Goal: Information Seeking & Learning: Learn about a topic

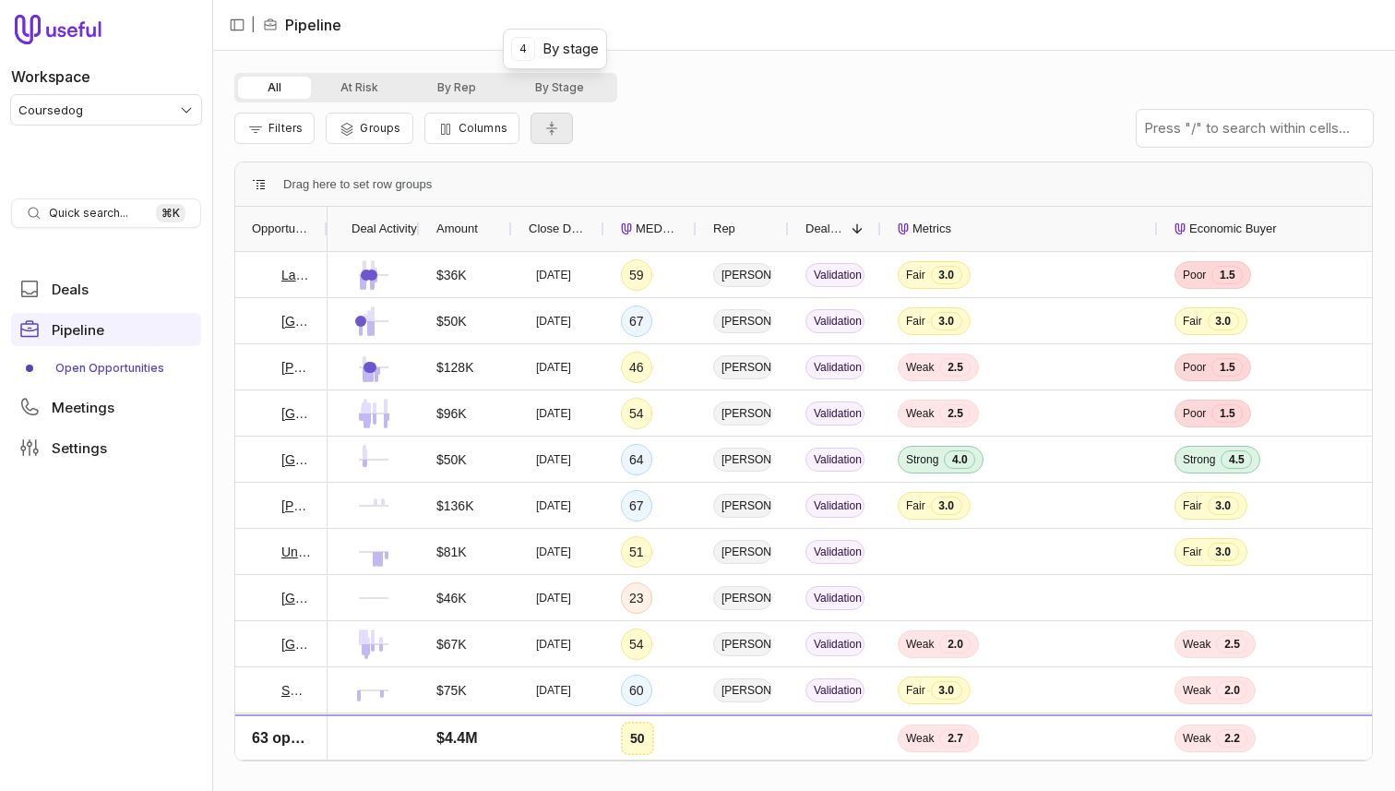
drag, startPoint x: 576, startPoint y: 95, endPoint x: 565, endPoint y: 132, distance: 38.5
click at [576, 95] on button "By Stage" at bounding box center [560, 88] width 108 height 22
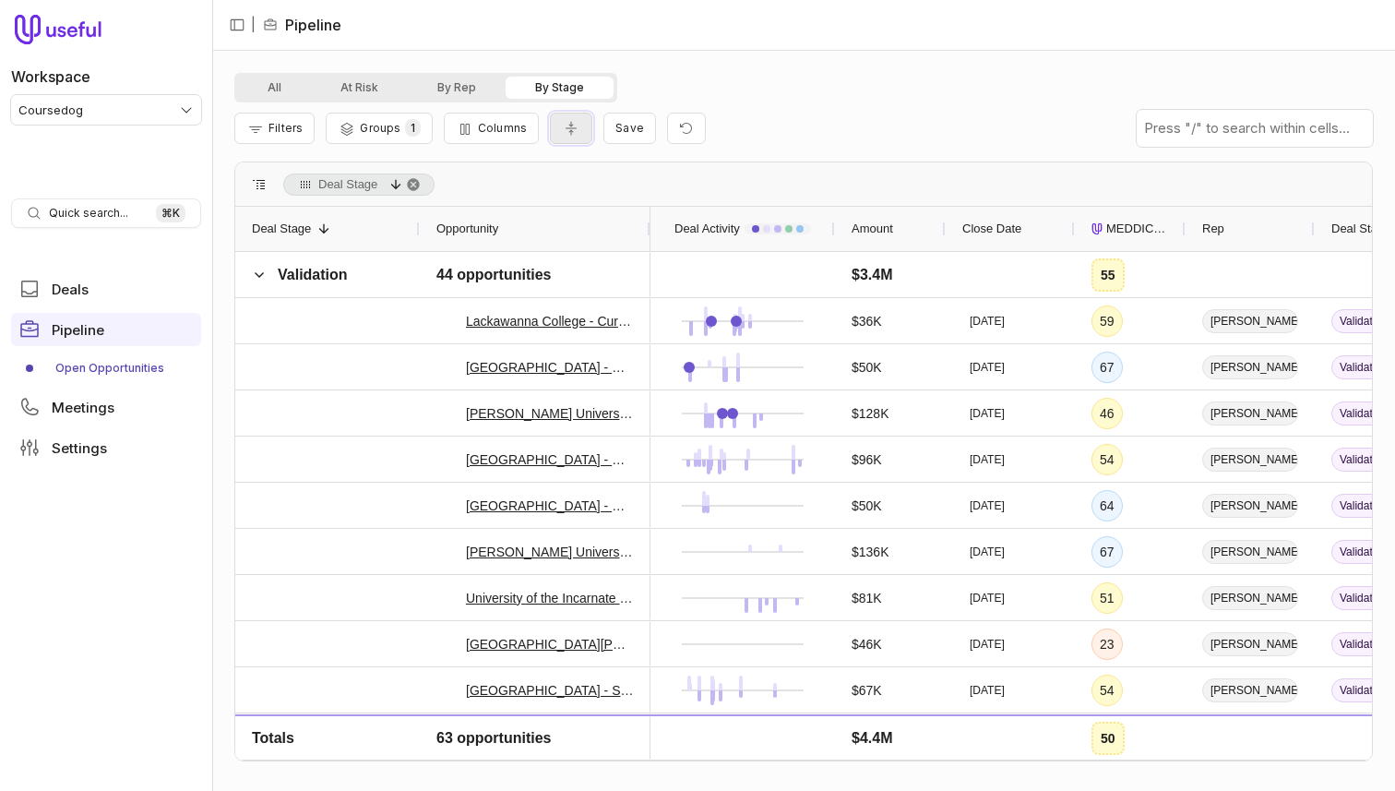
click at [571, 133] on icon "Collapse all rows" at bounding box center [571, 128] width 18 height 15
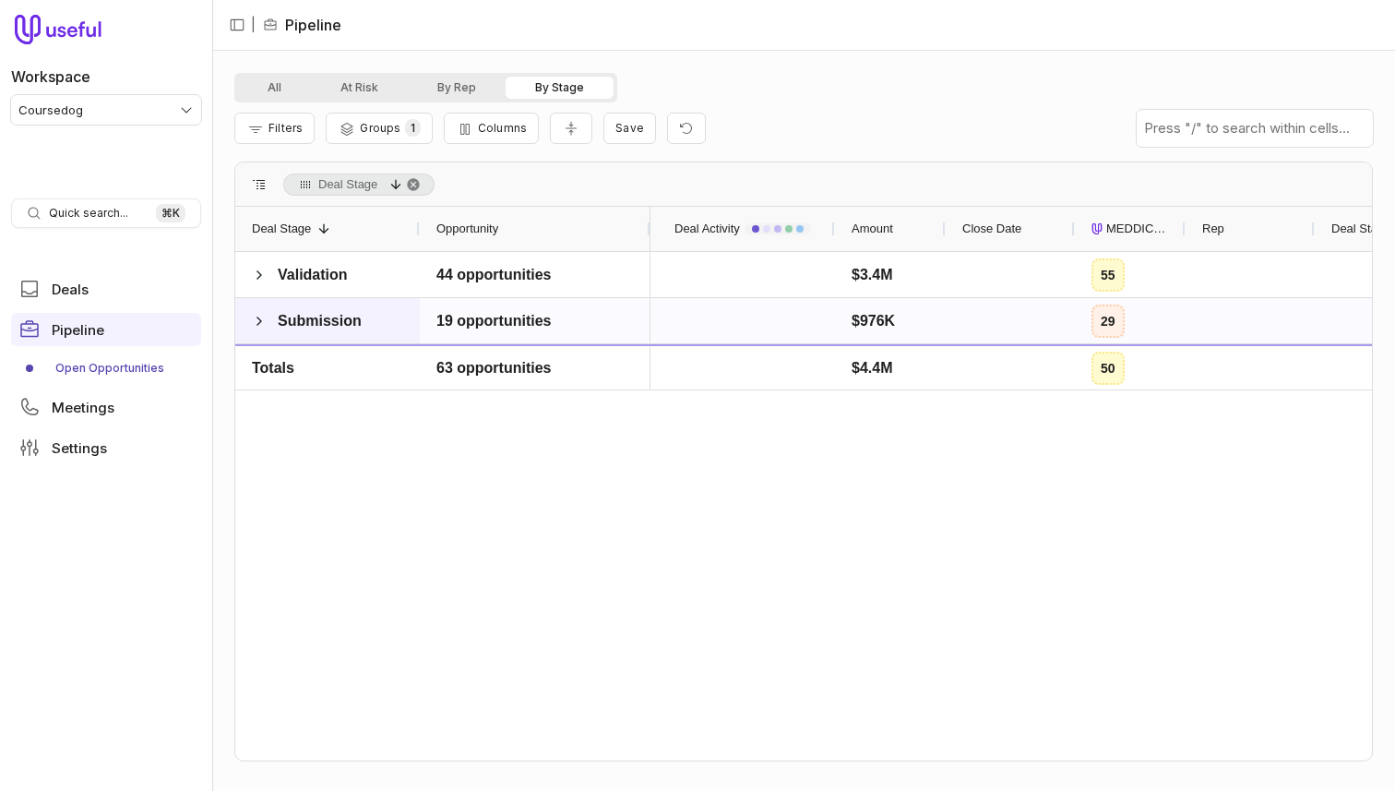
click at [255, 314] on span at bounding box center [259, 321] width 15 height 15
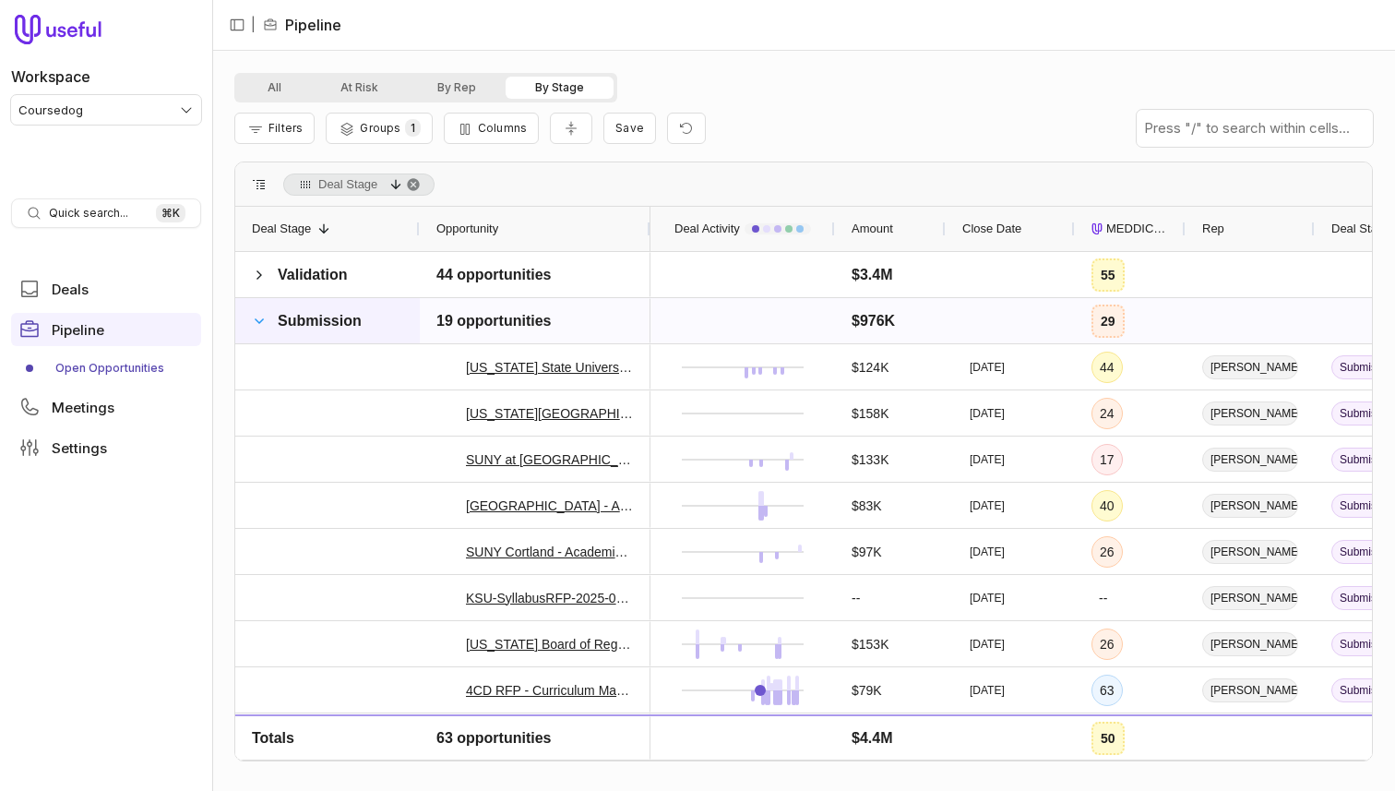
click at [259, 314] on span at bounding box center [259, 321] width 15 height 15
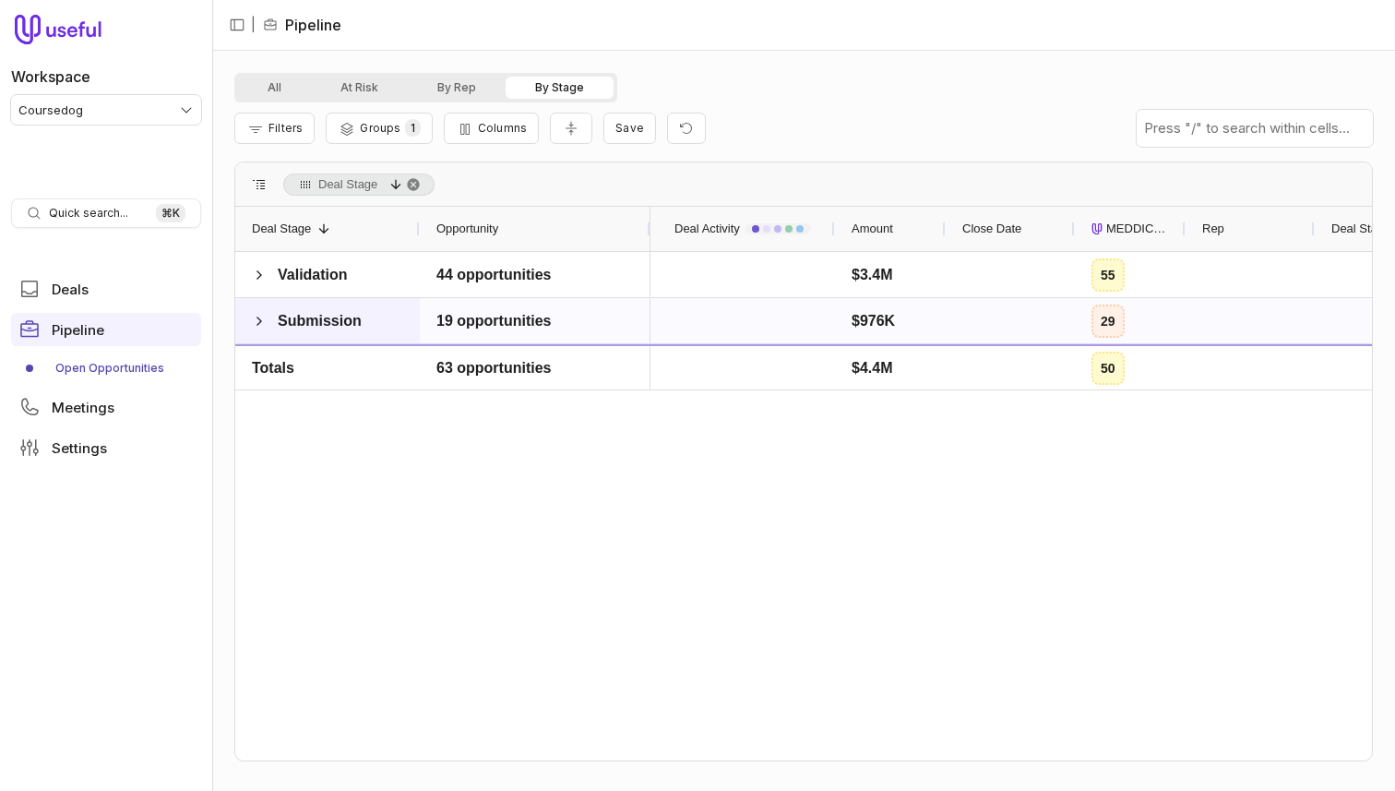
click at [259, 314] on span at bounding box center [259, 321] width 15 height 15
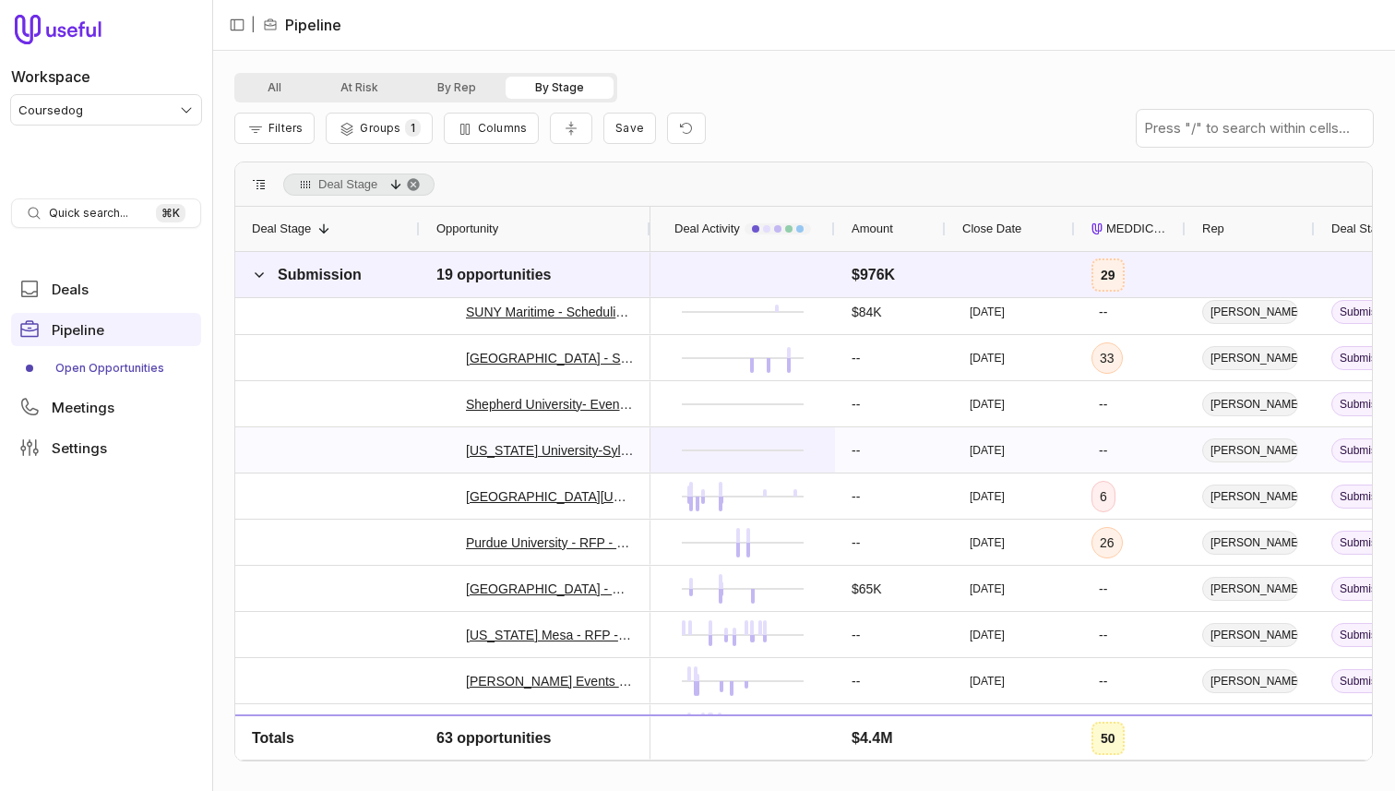
scroll to position [467, 0]
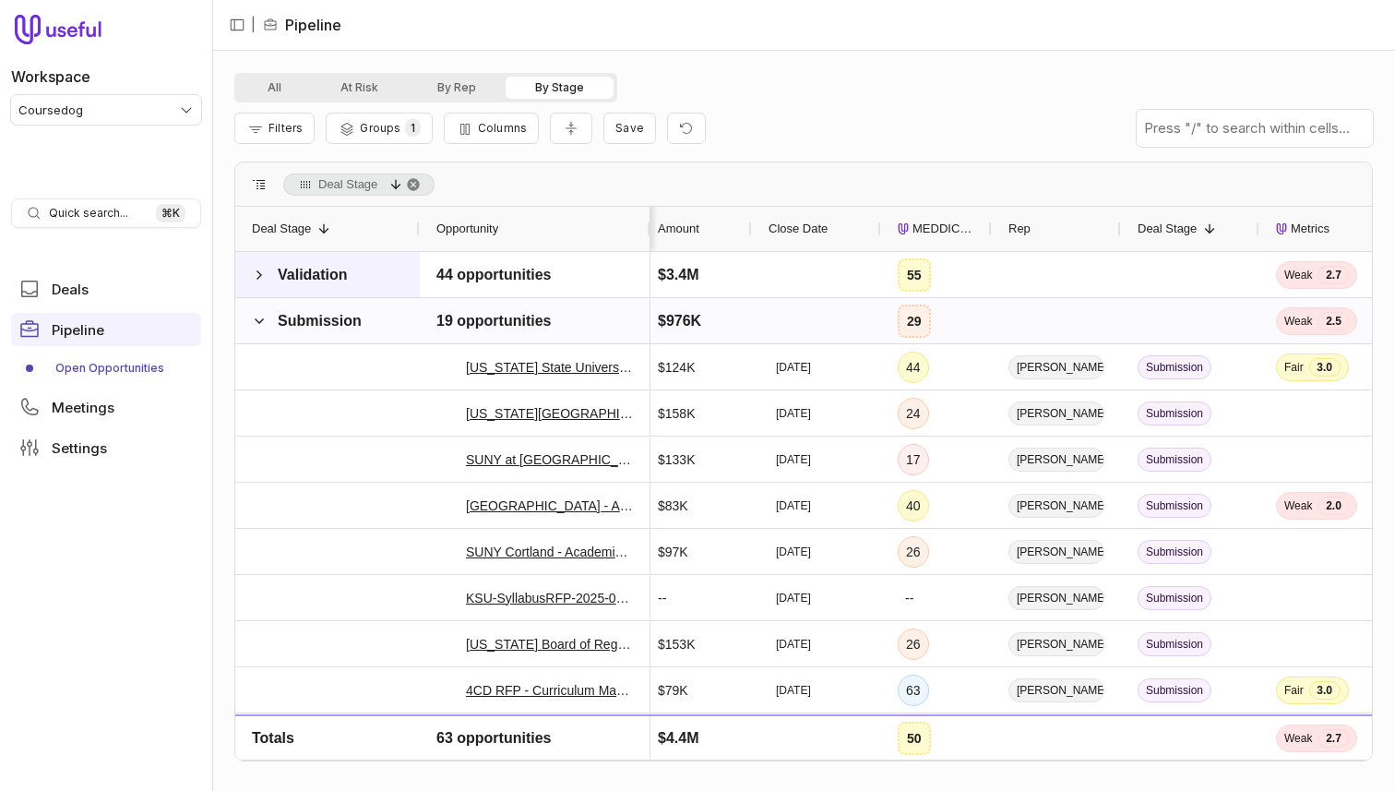
drag, startPoint x: 269, startPoint y: 329, endPoint x: 252, endPoint y: 293, distance: 40.0
click at [269, 329] on span "Submission" at bounding box center [308, 321] width 112 height 37
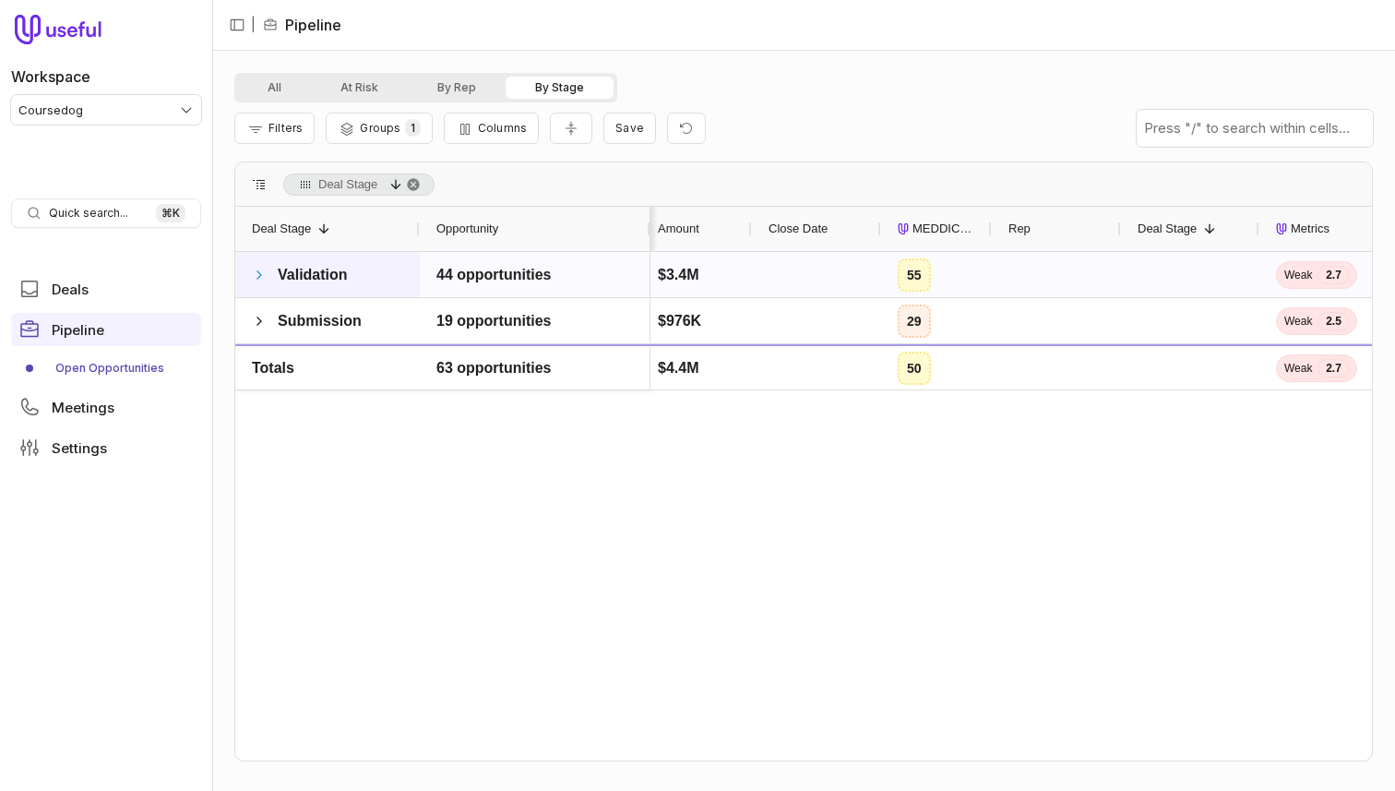
click at [254, 280] on span at bounding box center [259, 275] width 15 height 15
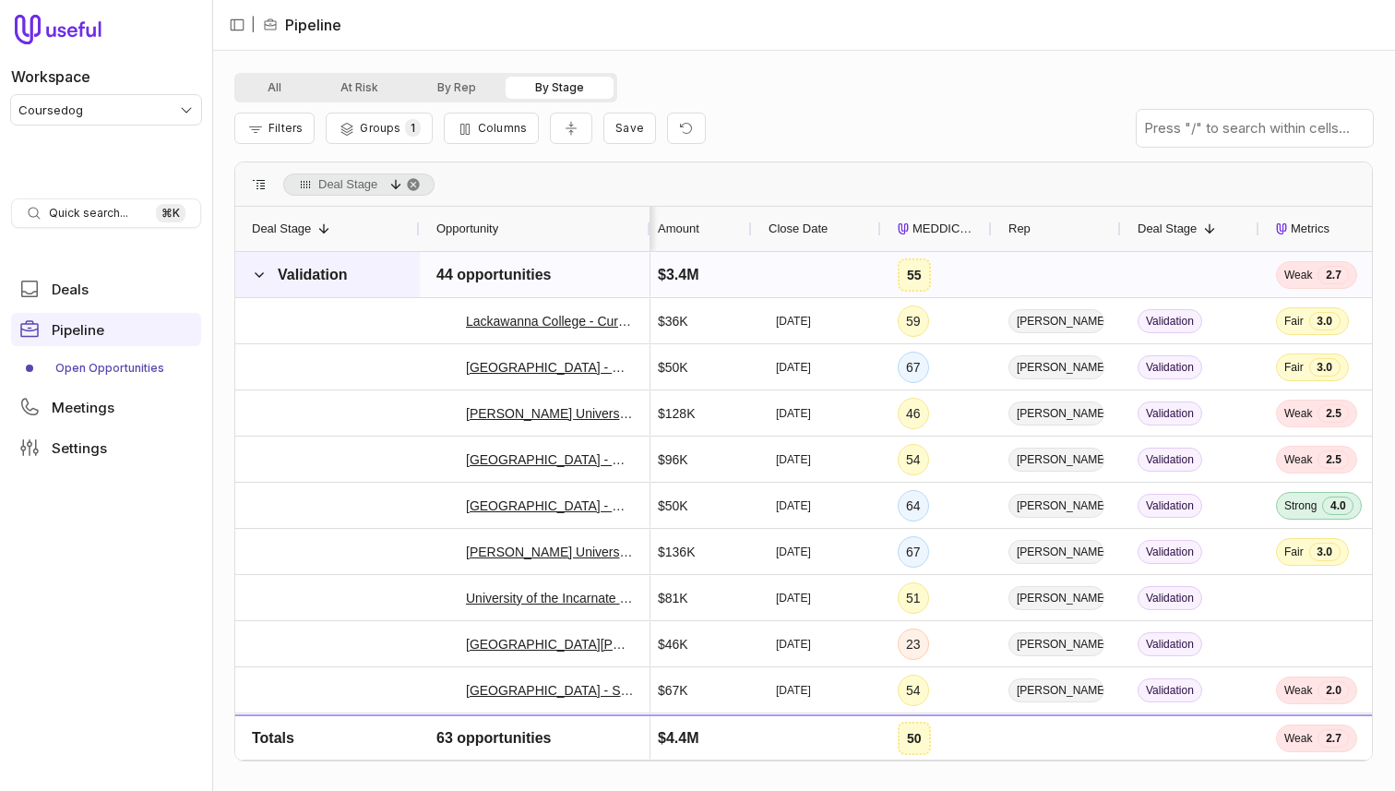
click at [254, 280] on span at bounding box center [259, 275] width 15 height 15
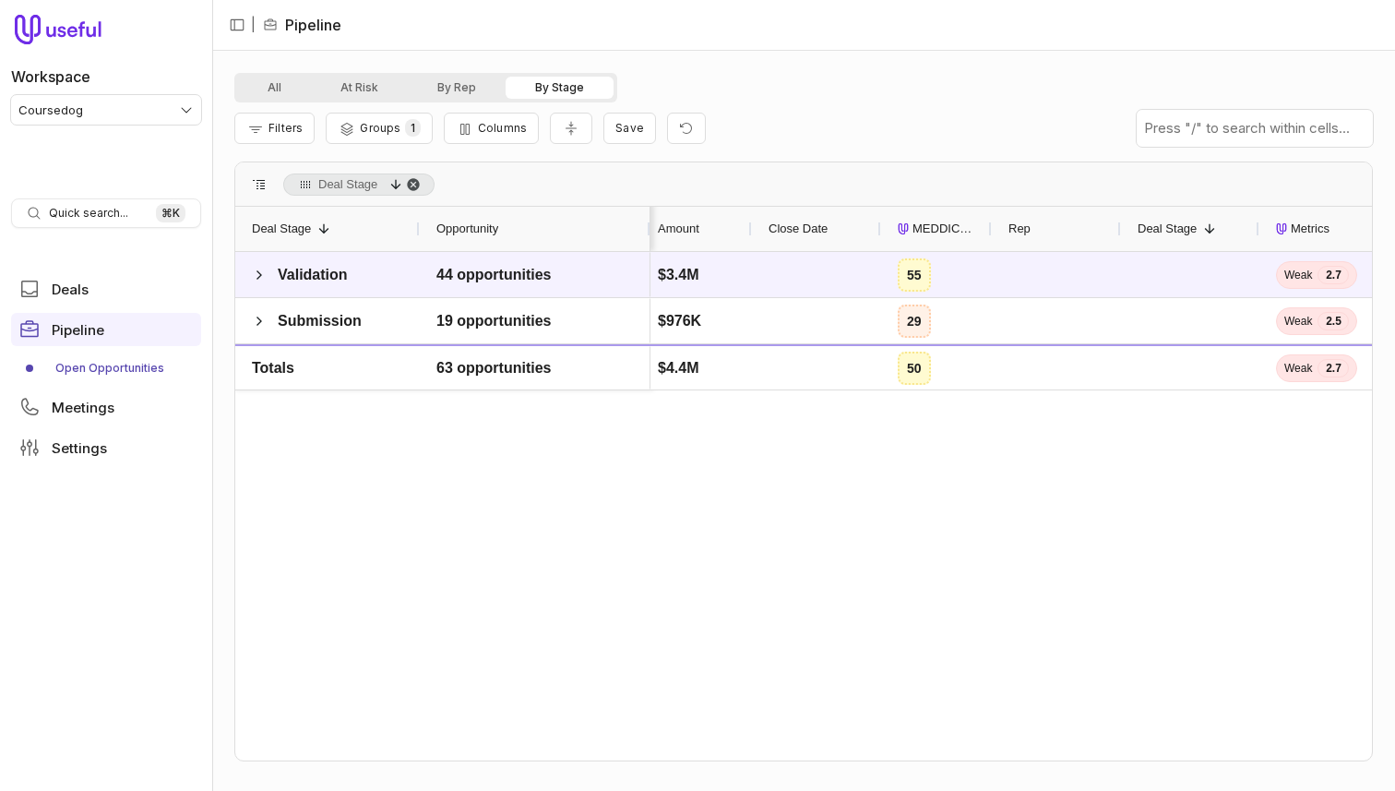
click at [416, 187] on span "Deal Stage, descending. Press ENTER to sort. Press DELETE to remove" at bounding box center [413, 184] width 15 height 15
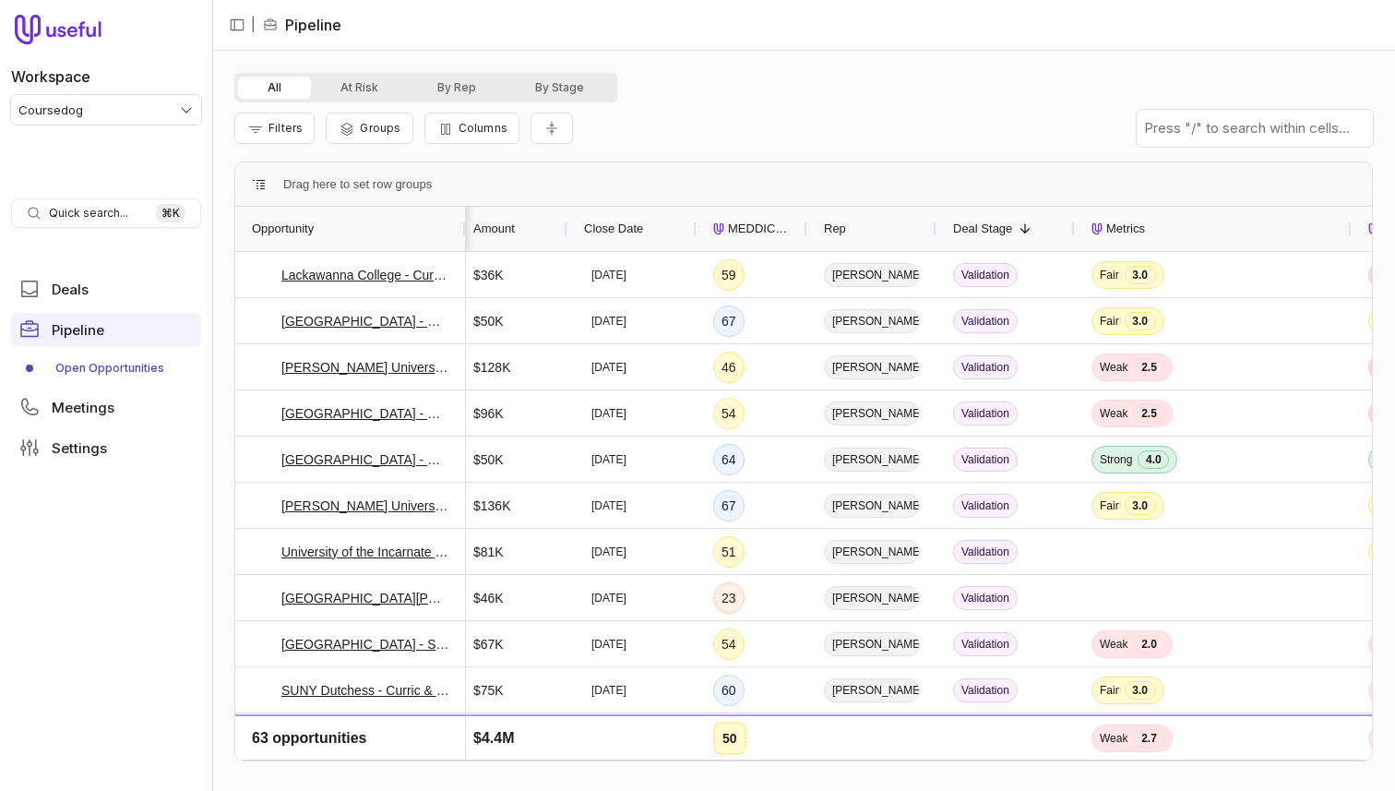
drag, startPoint x: 242, startPoint y: 66, endPoint x: 260, endPoint y: 85, distance: 26.1
click at [244, 69] on div "All At Risk By Rep By Stage Filters Groups Columns Drag here to set row groups …" at bounding box center [803, 421] width 1183 height 740
click at [259, 83] on button "All" at bounding box center [274, 88] width 73 height 22
click at [132, 381] on link "Open Opportunities" at bounding box center [106, 368] width 190 height 30
click at [132, 362] on link "Open Opportunities" at bounding box center [106, 368] width 190 height 30
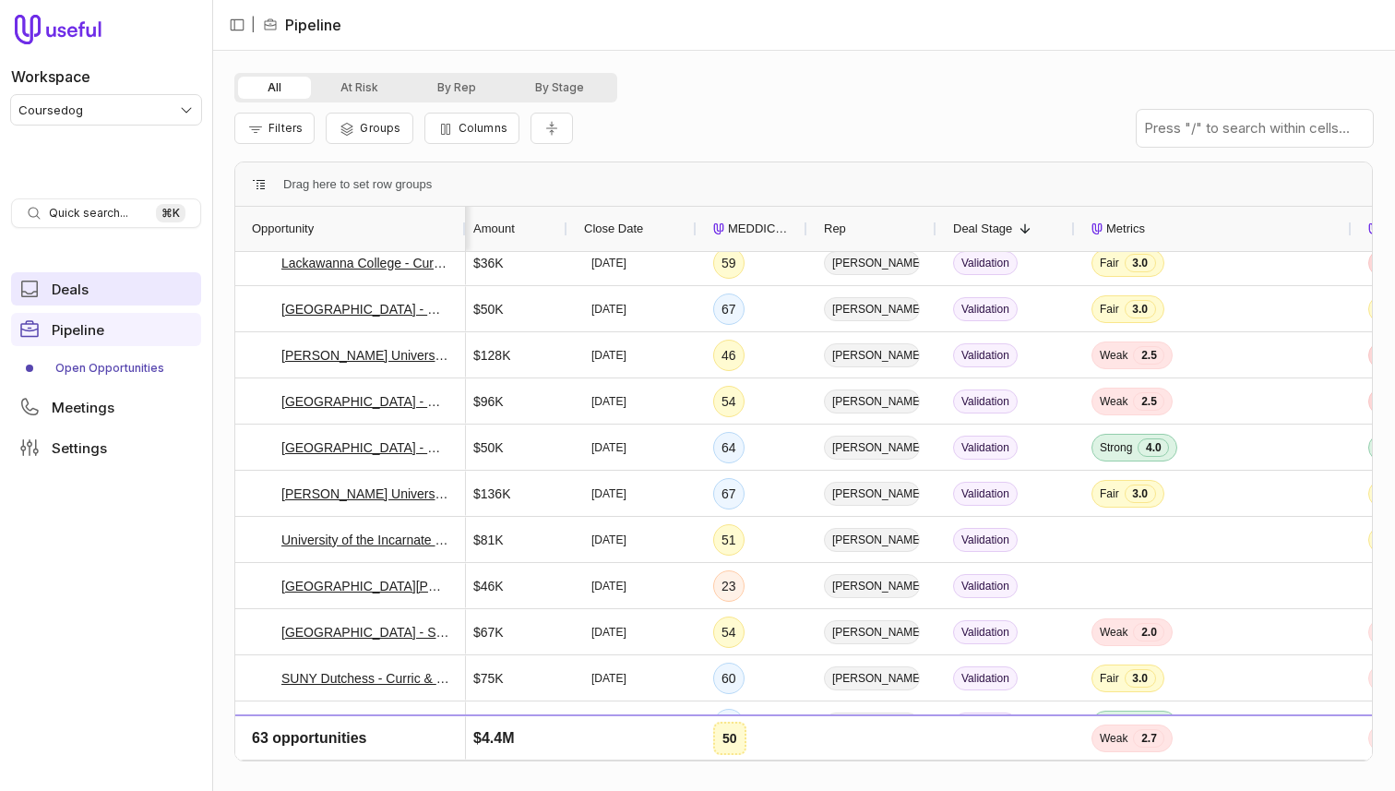
click at [70, 293] on span "Deals" at bounding box center [70, 289] width 37 height 14
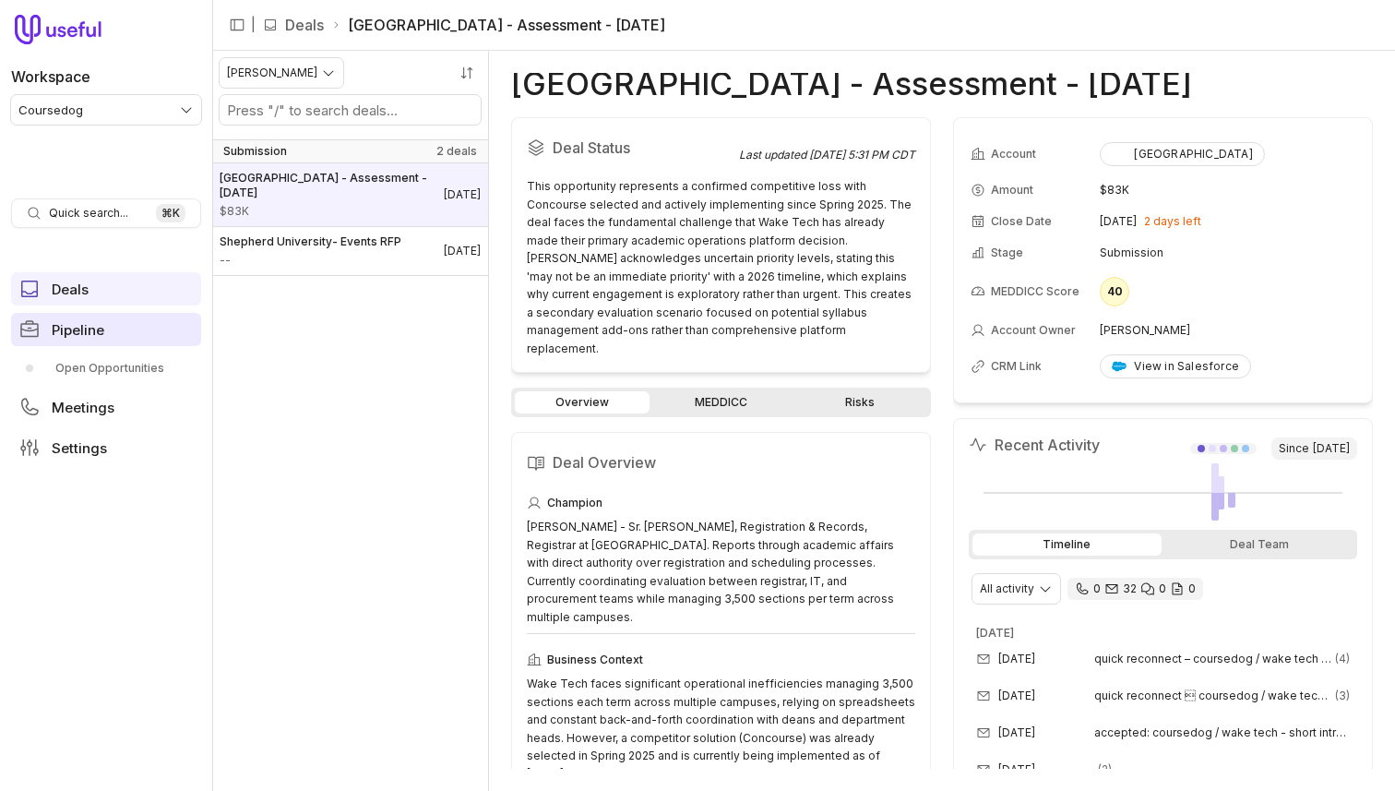
click at [87, 335] on span "Pipeline" at bounding box center [78, 330] width 53 height 14
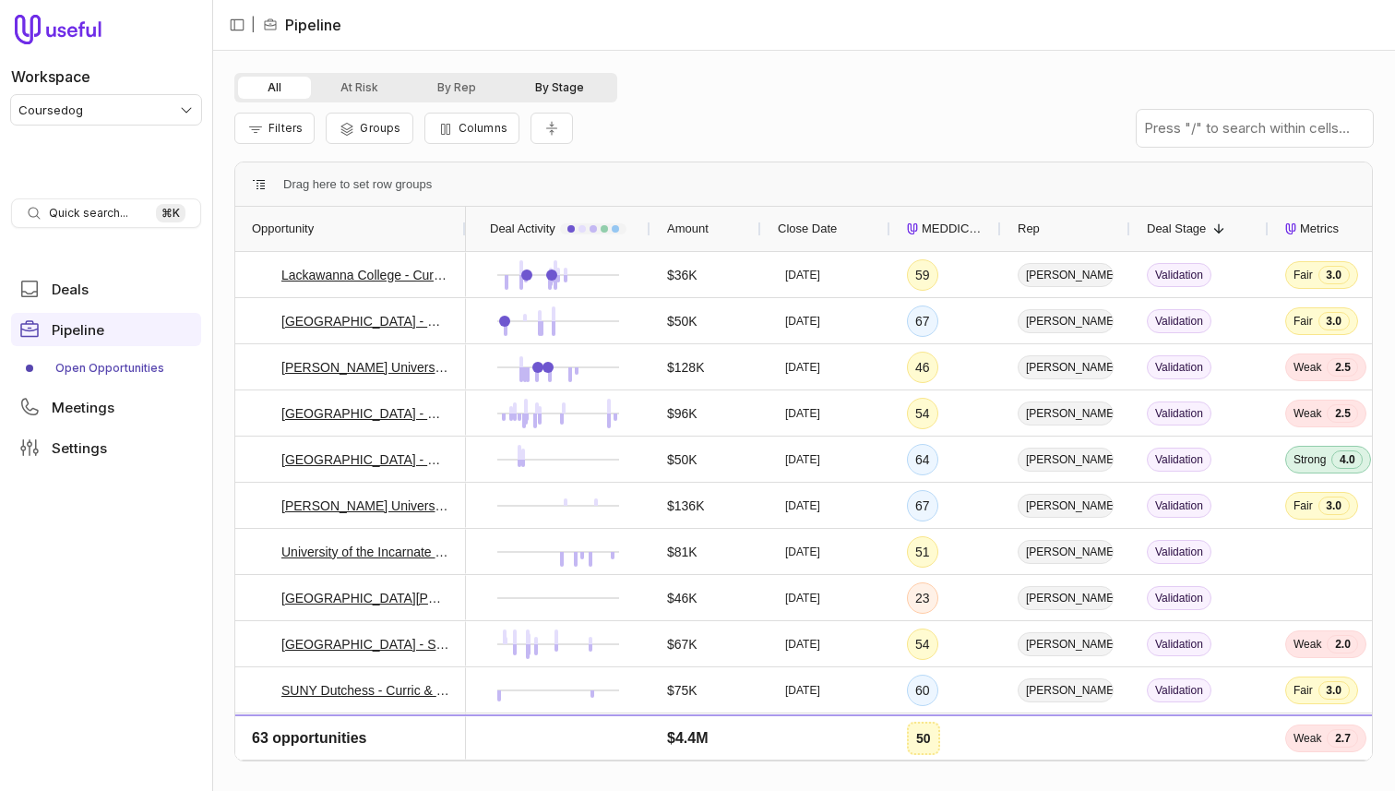
click at [545, 98] on button "By Stage" at bounding box center [560, 88] width 108 height 22
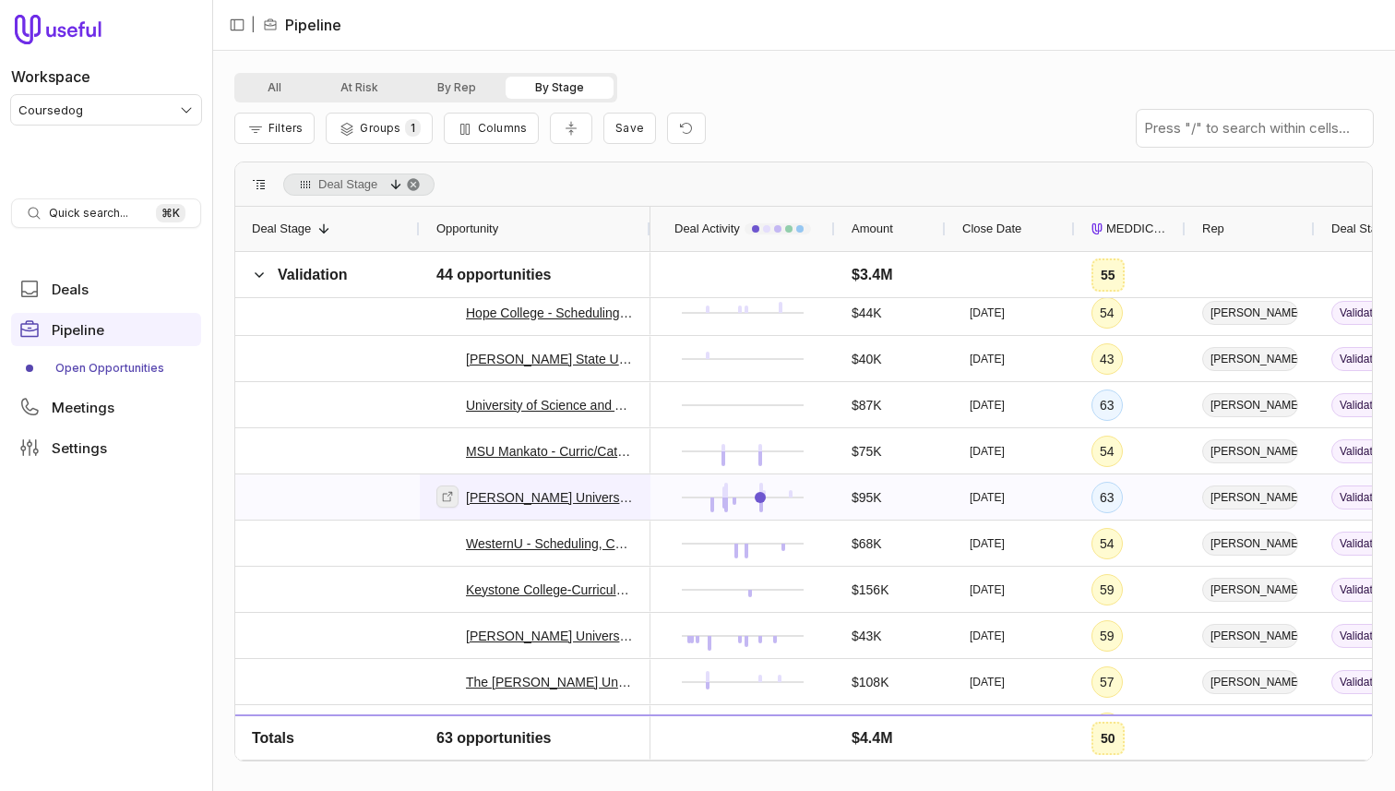
click at [444, 502] on link at bounding box center [447, 496] width 22 height 22
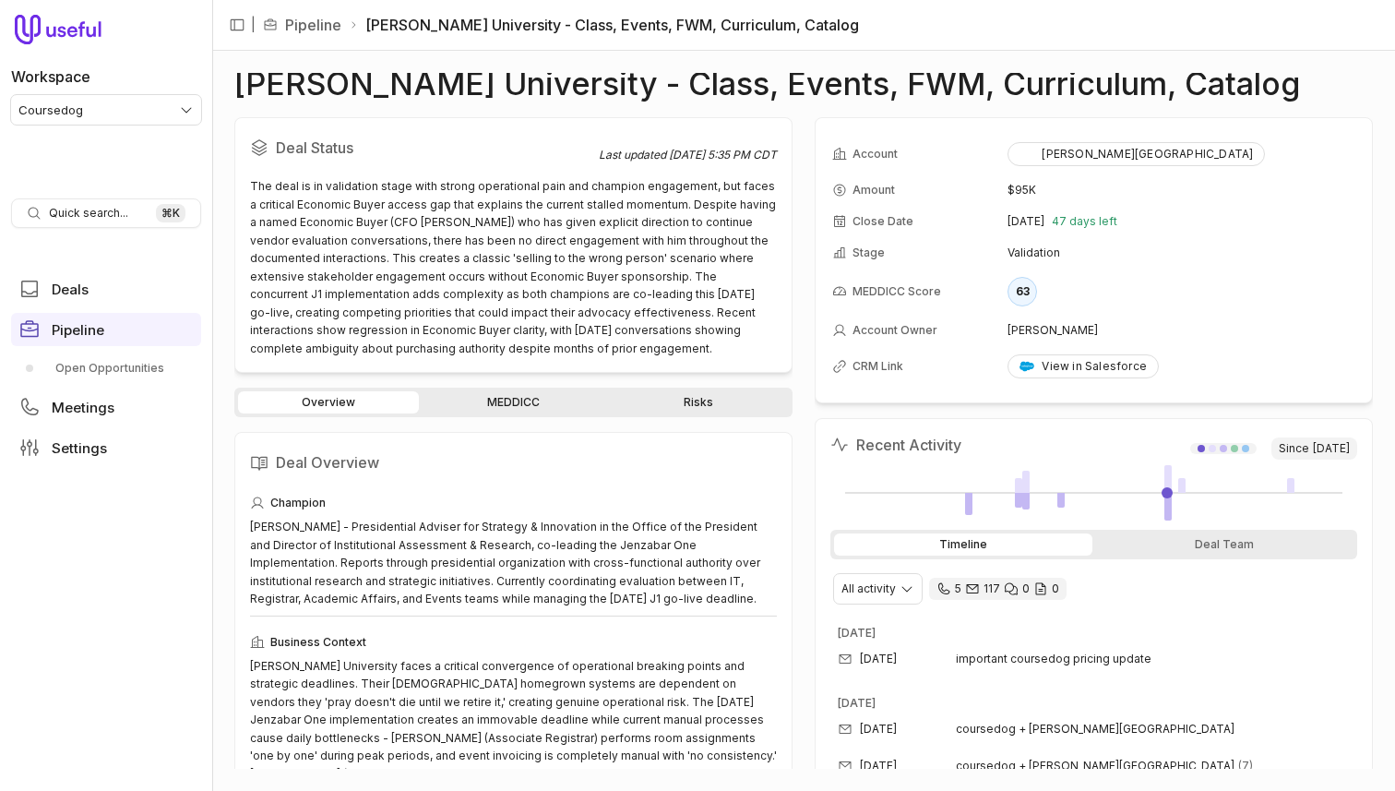
click at [508, 410] on link "MEDDICC" at bounding box center [513, 402] width 181 height 22
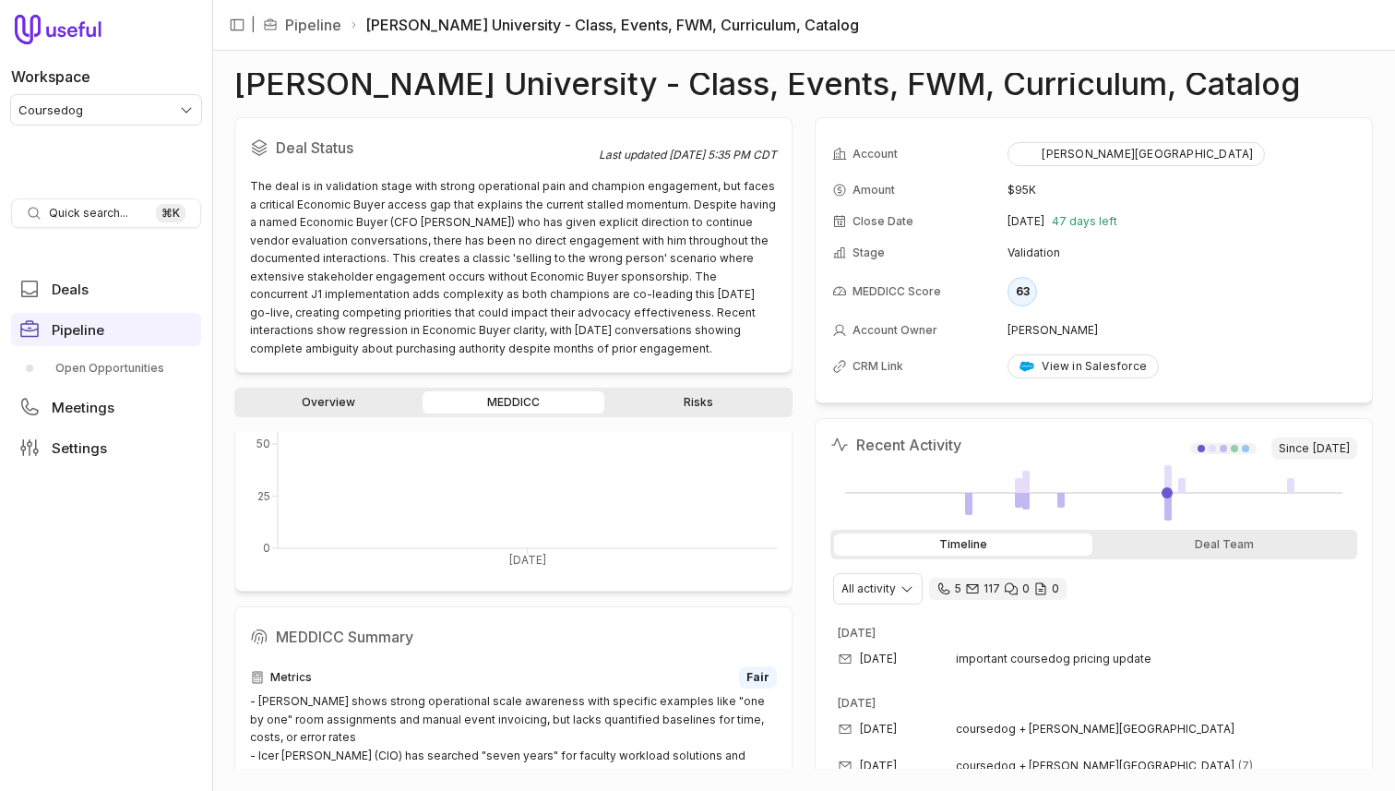
scroll to position [344, 0]
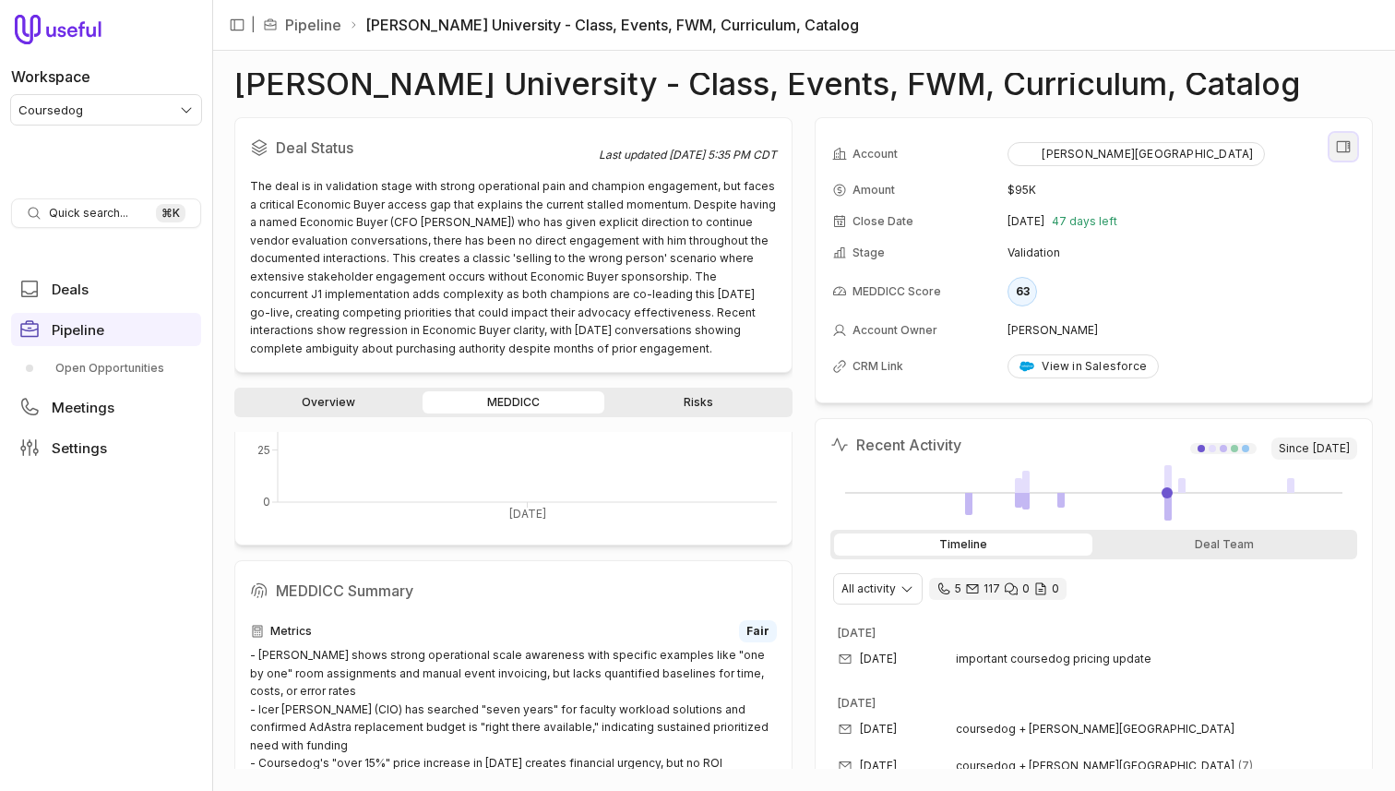
click at [1344, 147] on icon "View all fields" at bounding box center [1343, 146] width 17 height 17
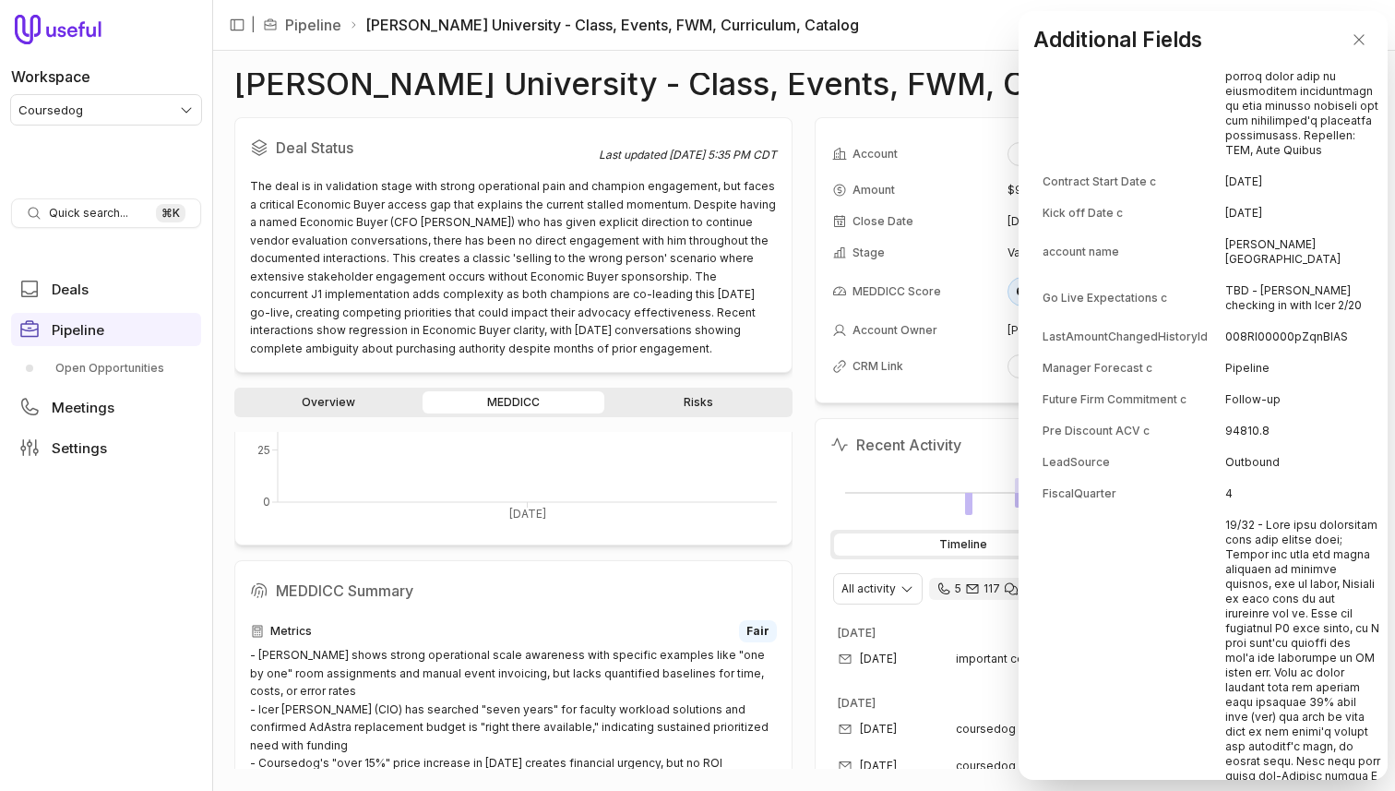
scroll to position [3172, 0]
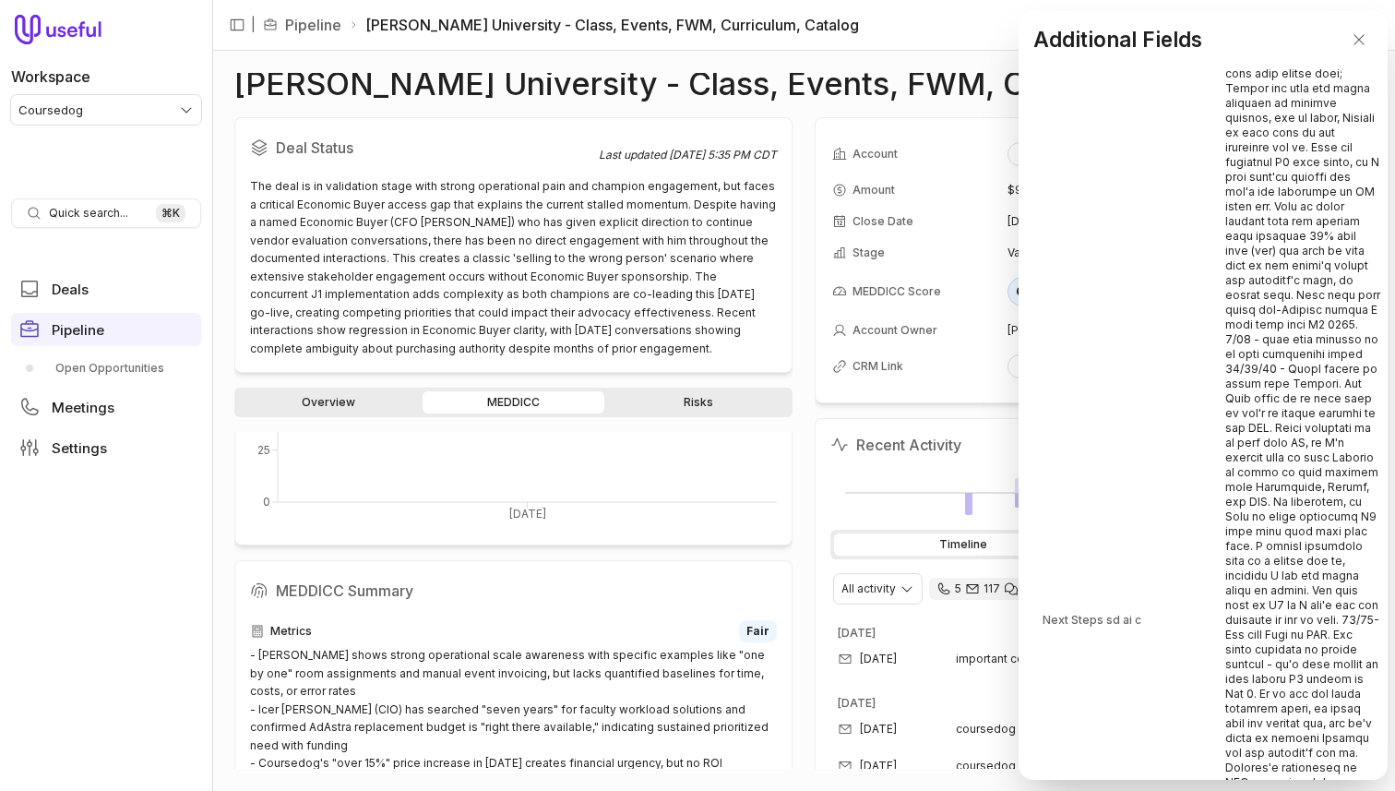
click at [1225, 222] on td at bounding box center [1303, 620] width 156 height 1152
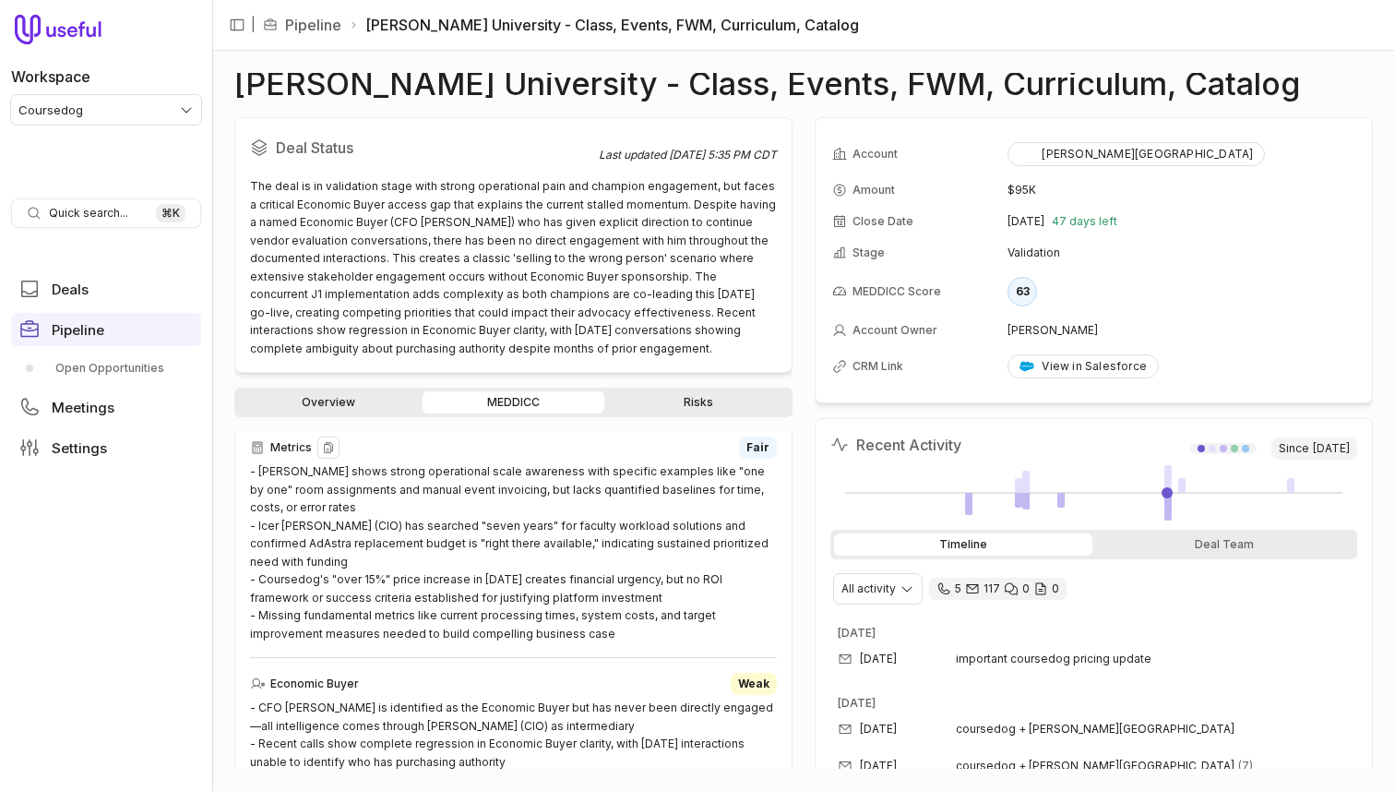
scroll to position [485, 0]
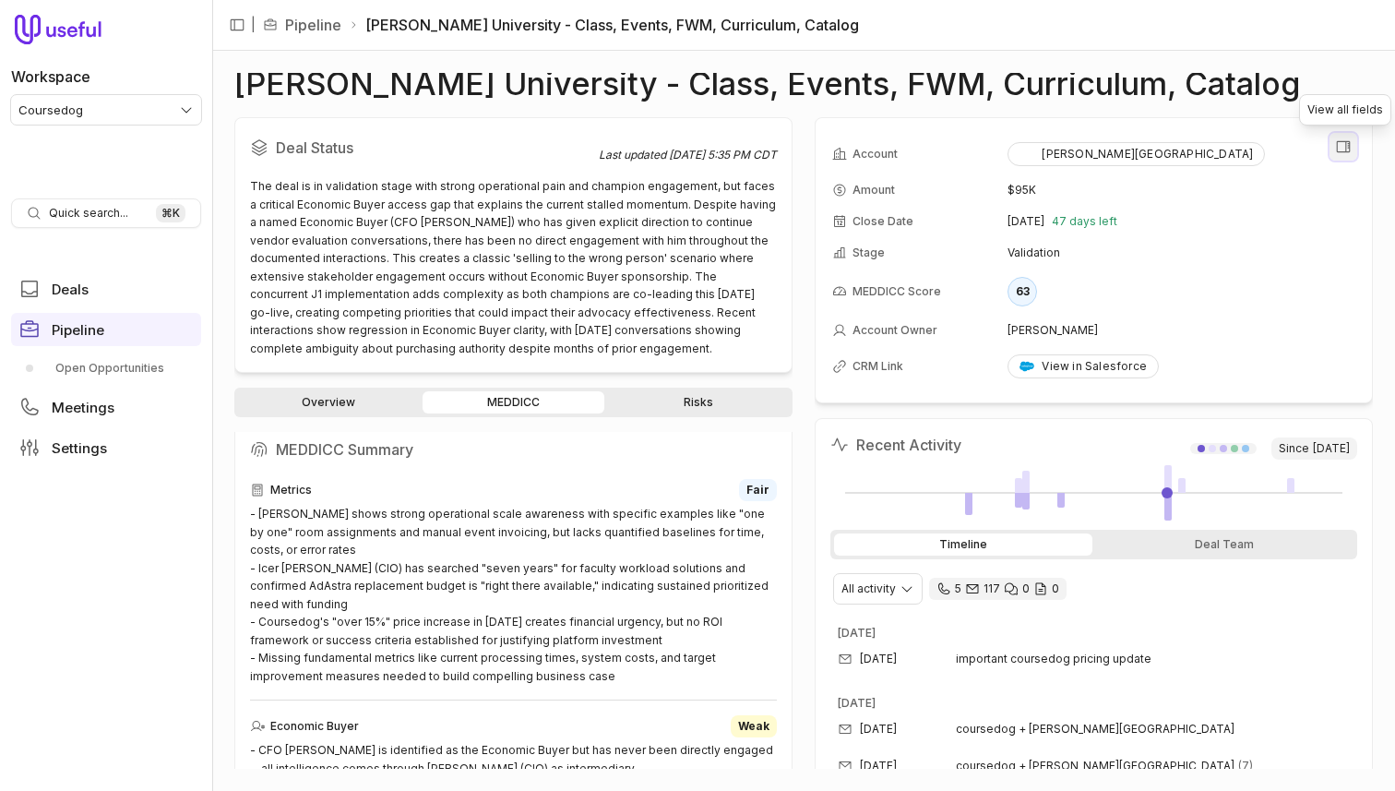
click at [1339, 152] on icon "View all fields" at bounding box center [1343, 146] width 17 height 17
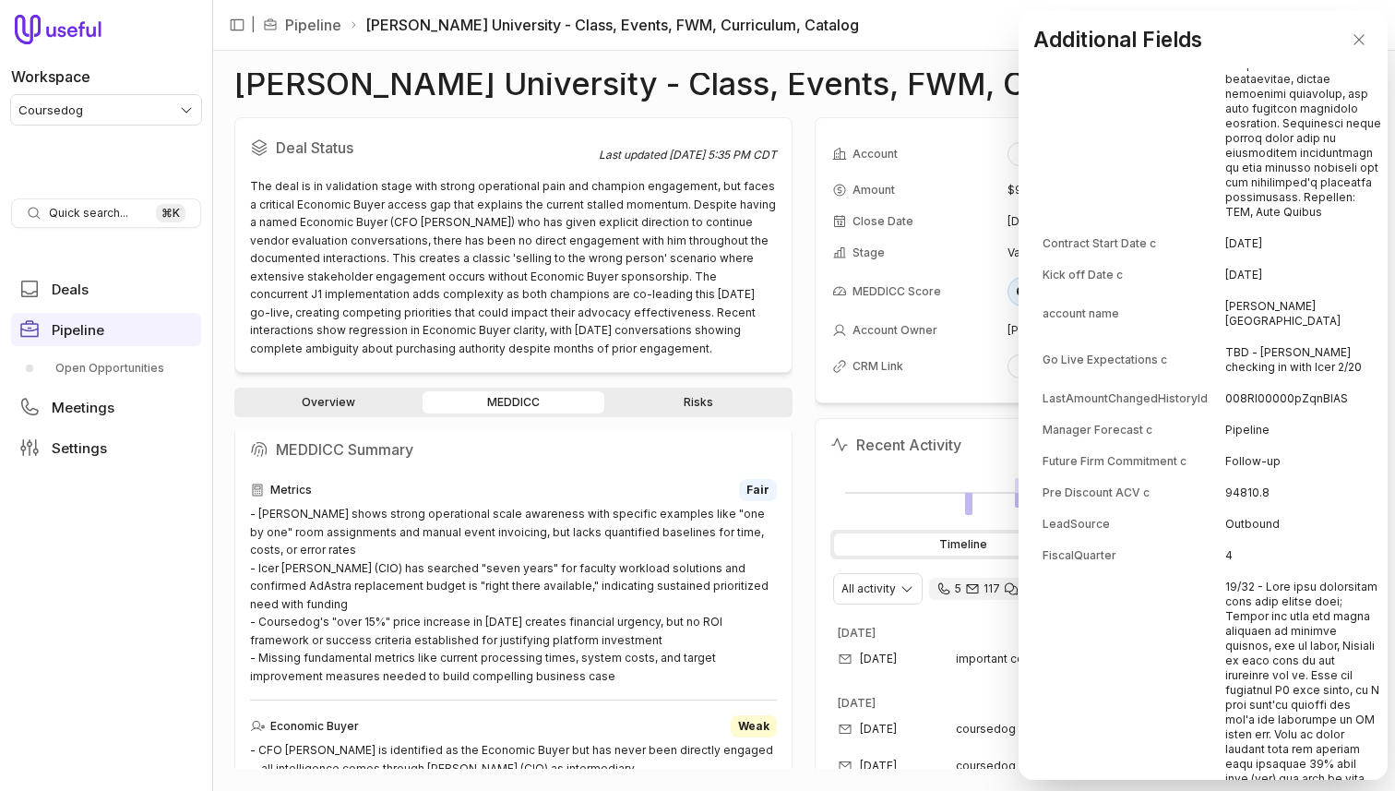
scroll to position [2650, 0]
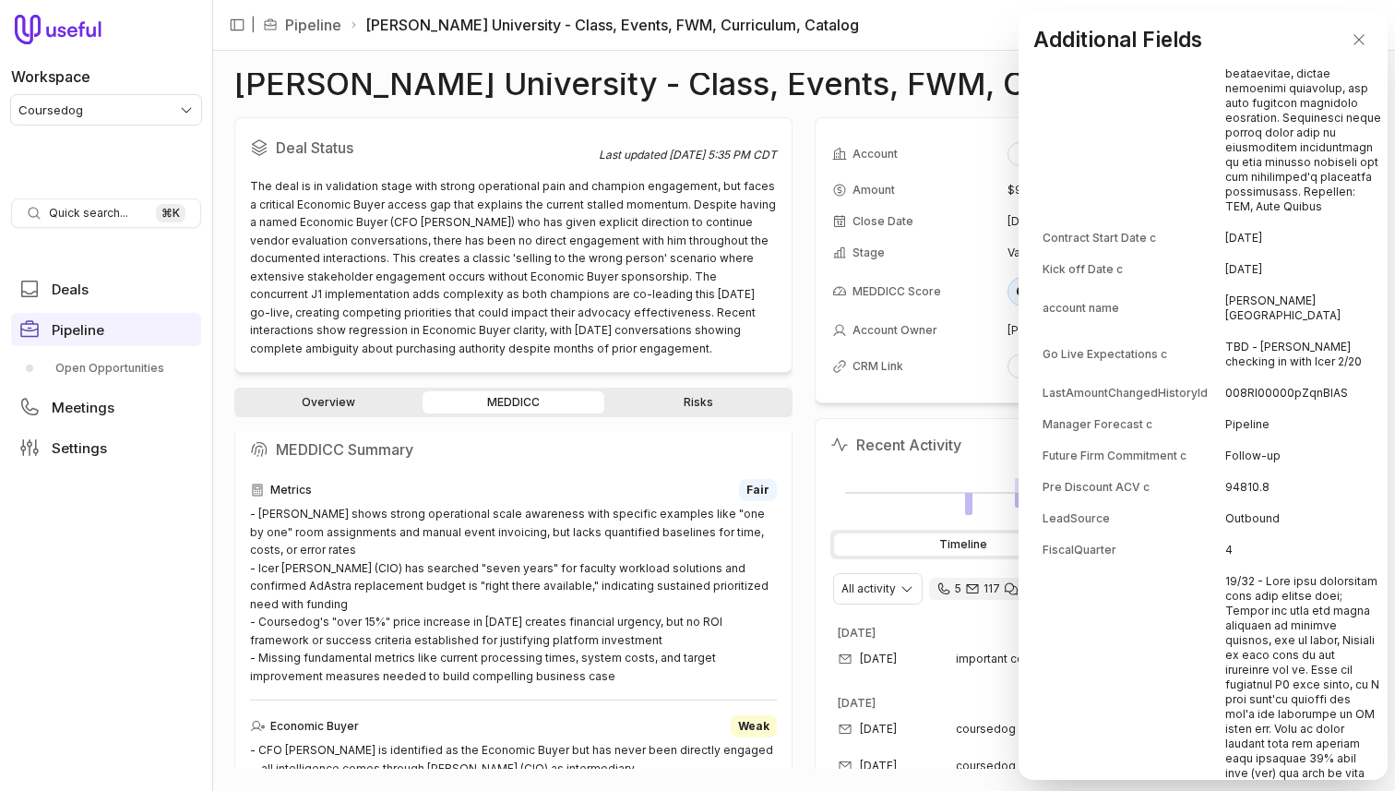
click at [1225, 408] on td "008Rl00000pZqnBIAS" at bounding box center [1303, 393] width 156 height 30
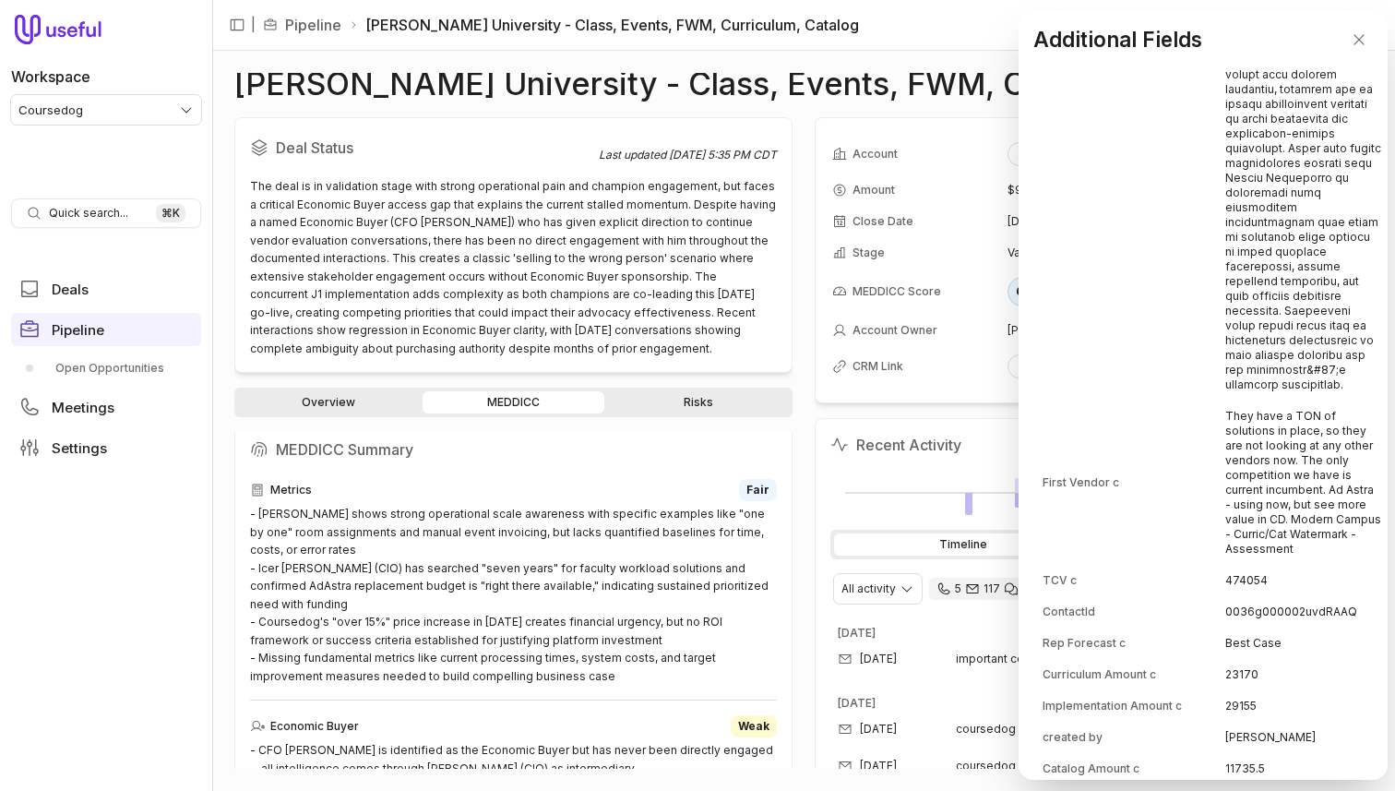
scroll to position [6231, 0]
